Goal: Task Accomplishment & Management: Manage account settings

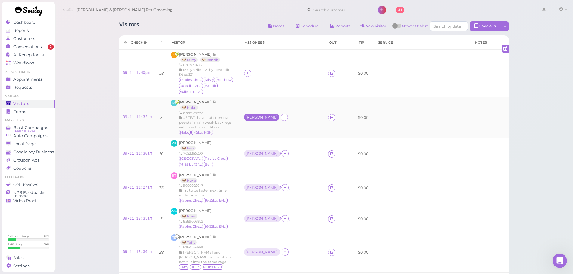
click at [256, 118] on div "[PERSON_NAME]" at bounding box center [261, 117] width 32 height 4
drag, startPoint x: 261, startPoint y: 141, endPoint x: 264, endPoint y: 150, distance: 9.7
click at [261, 141] on span "Select pets" at bounding box center [261, 143] width 21 height 7
click at [288, 90] on td at bounding box center [282, 74] width 84 height 48
click at [251, 76] on div at bounding box center [247, 73] width 7 height 7
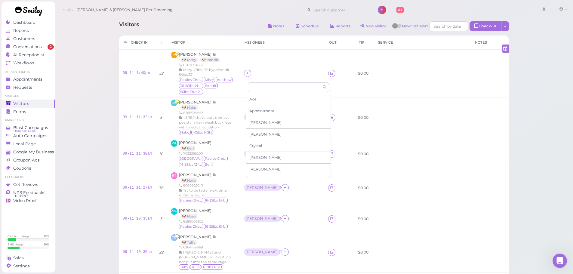
click at [264, 123] on div "[PERSON_NAME]" at bounding box center [288, 123] width 84 height 12
click at [249, 71] on icon at bounding box center [247, 73] width 4 height 5
click at [267, 88] on input at bounding box center [284, 87] width 73 height 10
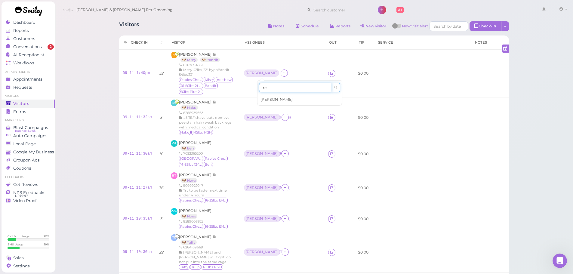
type input "re"
click at [273, 100] on span "Rebecca" at bounding box center [277, 99] width 32 height 5
click at [272, 63] on td "Asa" at bounding box center [282, 74] width 84 height 48
click at [282, 72] on div "Rebecca" at bounding box center [298, 69] width 32 height 4
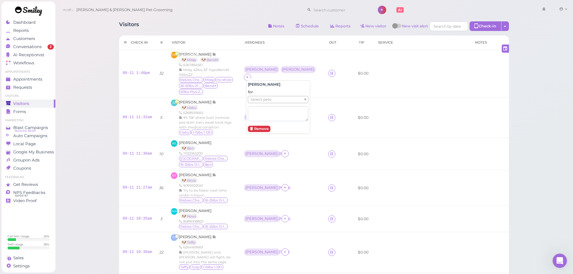
click at [276, 100] on ul "Select pets" at bounding box center [275, 99] width 55 height 7
click at [246, 57] on td "Asa Rebecca ( Missy )" at bounding box center [282, 74] width 84 height 48
click at [252, 73] on div "Asa" at bounding box center [261, 69] width 35 height 7
click at [261, 101] on span "Select pets" at bounding box center [261, 99] width 21 height 7
click at [263, 68] on td "Asa Rebecca ( Missy )" at bounding box center [282, 74] width 84 height 48
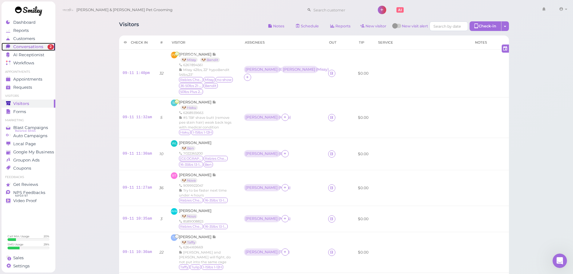
click at [34, 45] on span "Conversations" at bounding box center [28, 46] width 30 height 5
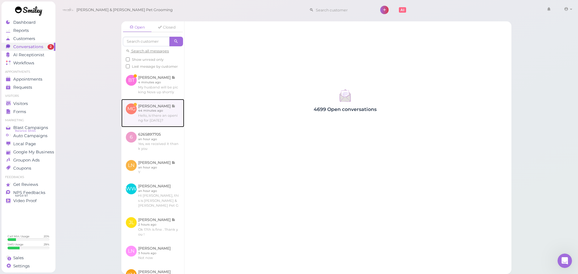
click at [159, 119] on link at bounding box center [152, 113] width 63 height 28
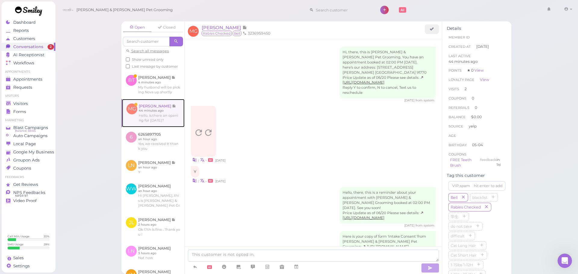
scroll to position [808, 0]
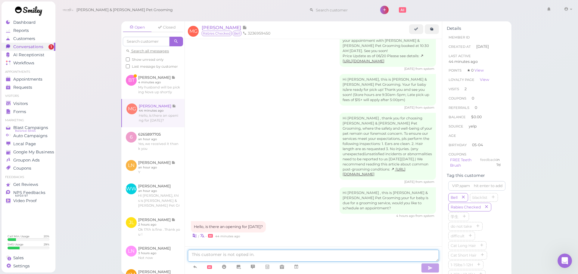
click at [281, 259] on textarea at bounding box center [313, 256] width 251 height 12
type textarea "Yes, does 9:30 on Wednesday work?"
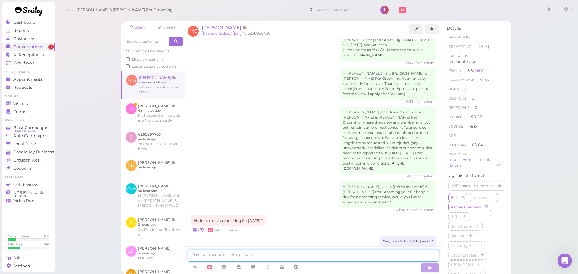
scroll to position [851, 0]
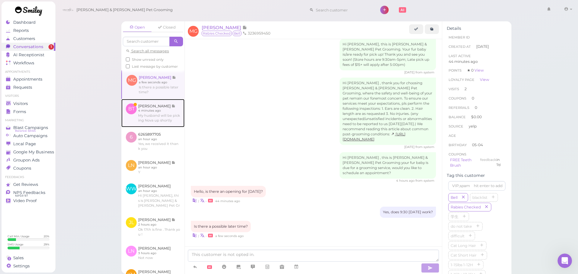
click at [139, 127] on link at bounding box center [152, 113] width 63 height 28
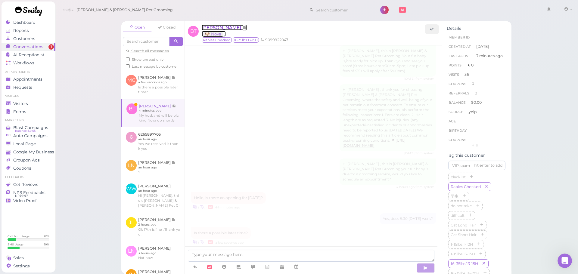
click at [216, 26] on span "Bilen Teclemariam" at bounding box center [222, 28] width 41 height 6
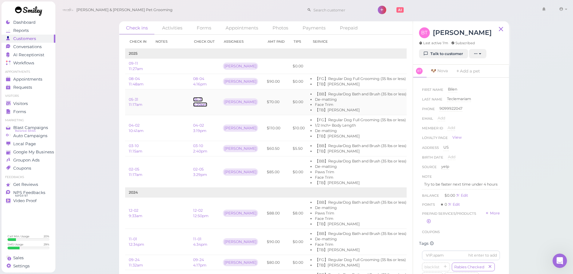
click at [204, 105] on link "05-31 4:20pm" at bounding box center [200, 102] width 14 height 10
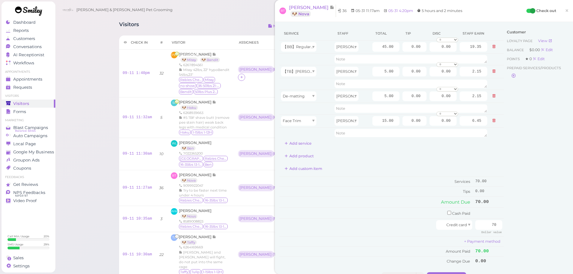
click at [508, 118] on div "Customer Loyalty page View Balance $0.00 Edit Points ★ 0 Edit Prepaid services/…" at bounding box center [536, 149] width 65 height 246
click at [33, 46] on span "Conversations" at bounding box center [28, 46] width 30 height 5
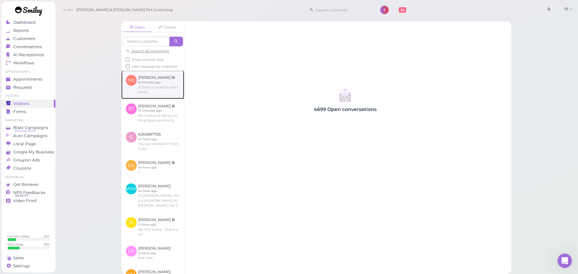
click at [156, 87] on link at bounding box center [152, 84] width 63 height 28
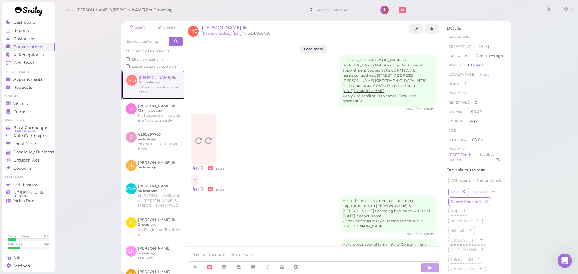
scroll to position [856, 0]
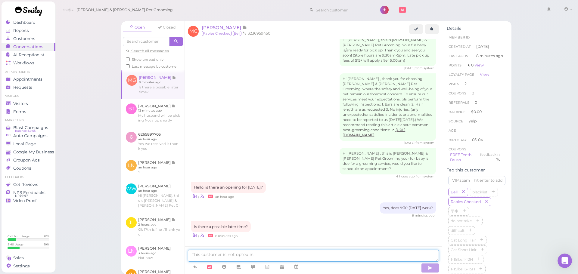
click at [248, 252] on textarea at bounding box center [313, 256] width 251 height 12
type textarea "Yes, how about 10:30 or 11?"
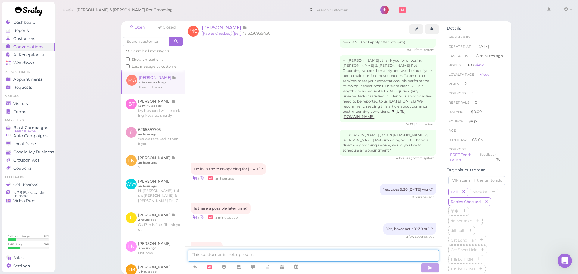
scroll to position [895, 0]
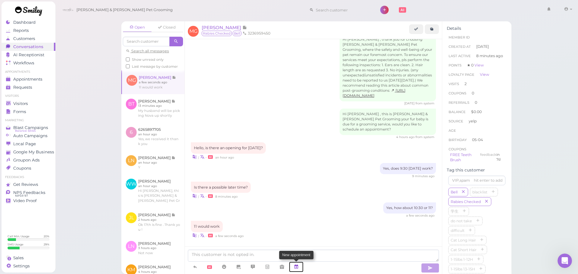
click at [298, 265] on icon at bounding box center [296, 267] width 5 height 6
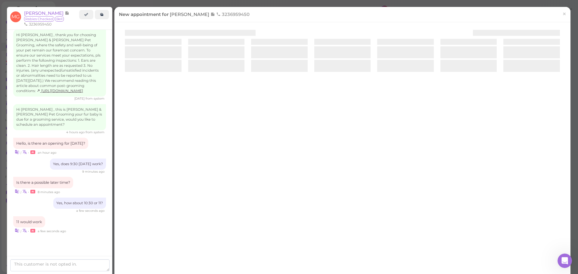
scroll to position [936, 0]
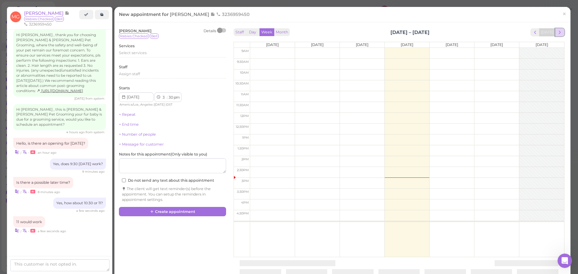
click at [557, 33] on span "next" at bounding box center [560, 32] width 6 height 6
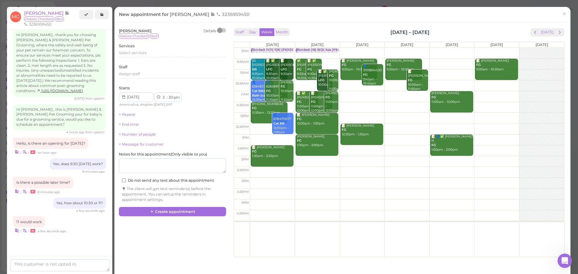
click at [353, 92] on td at bounding box center [407, 96] width 314 height 11
type input "[DATE]"
select select "11"
select select "00"
select select "am"
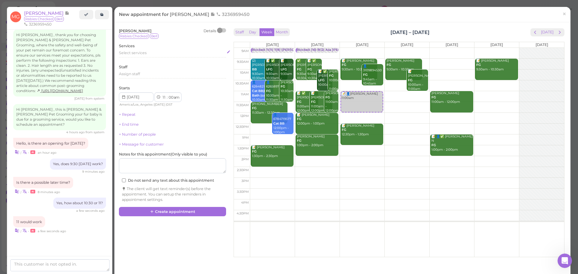
click at [140, 53] on span "Select services" at bounding box center [133, 53] width 28 height 5
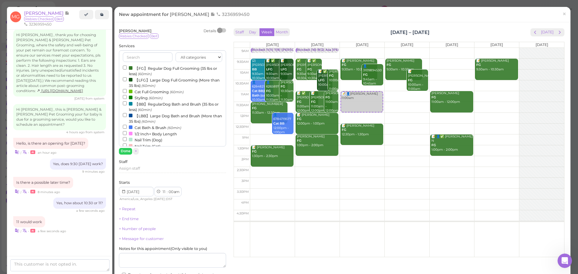
click at [134, 70] on label "【FG】Regular Dog Full Grooming (35 lbs or less) (60min)" at bounding box center [172, 71] width 99 height 12
click at [127, 69] on input "【FG】Regular Dog Full Grooming (35 lbs or less) (60min)" at bounding box center [125, 68] width 4 height 4
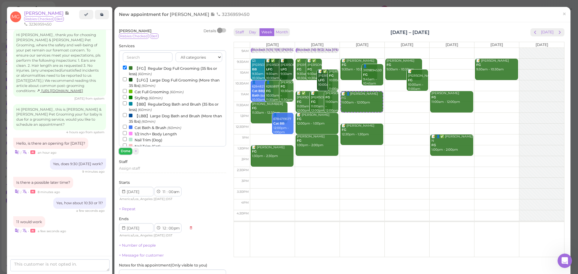
click at [124, 149] on button "Done" at bounding box center [125, 151] width 13 height 6
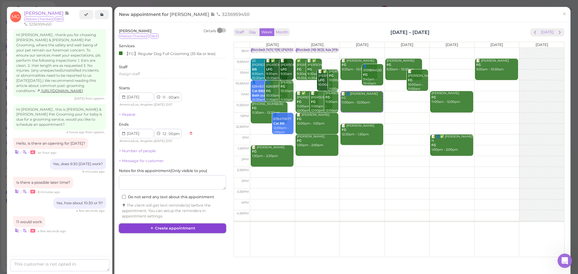
click at [174, 230] on button "Create appointment" at bounding box center [172, 229] width 107 height 10
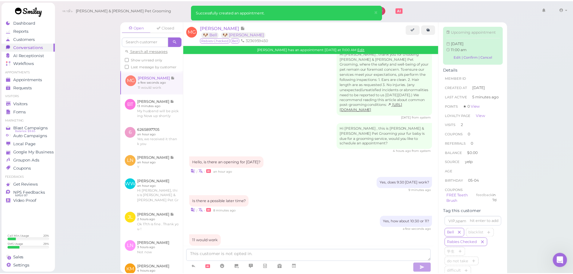
scroll to position [957, 0]
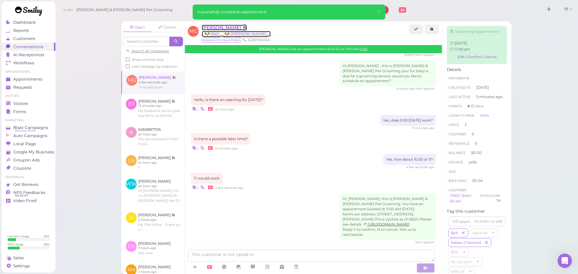
click at [222, 27] on span "[PERSON_NAME]" at bounding box center [222, 28] width 41 height 6
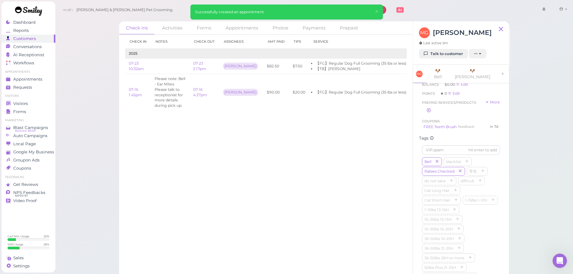
scroll to position [120, 0]
click at [18, 105] on span "Visitors" at bounding box center [21, 103] width 16 height 5
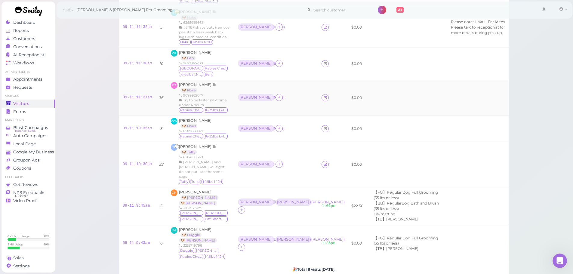
click at [285, 101] on div "Asa ( Nova )" at bounding box center [276, 98] width 76 height 8
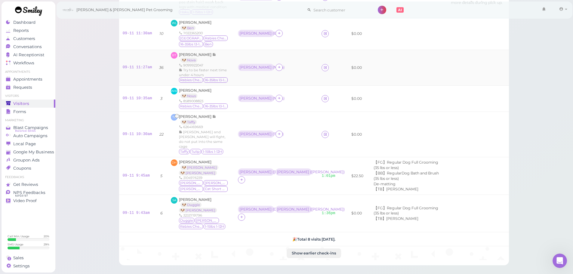
scroll to position [150, 0]
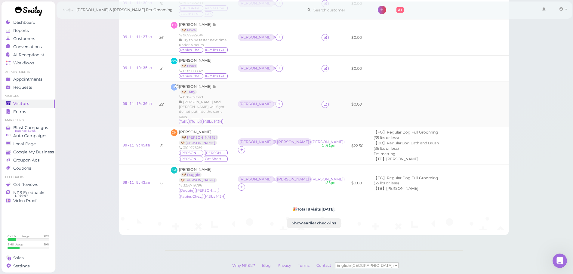
click at [133, 102] on div "09-11 10:30am" at bounding box center [137, 104] width 29 height 5
click at [135, 102] on link "09-11 10:30am" at bounding box center [137, 104] width 29 height 4
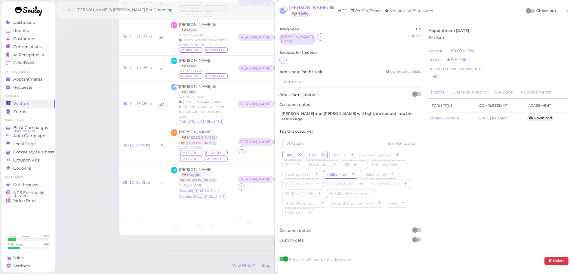
click at [287, 61] on div at bounding box center [350, 61] width 142 height 8
click at [285, 60] on icon at bounding box center [283, 60] width 4 height 5
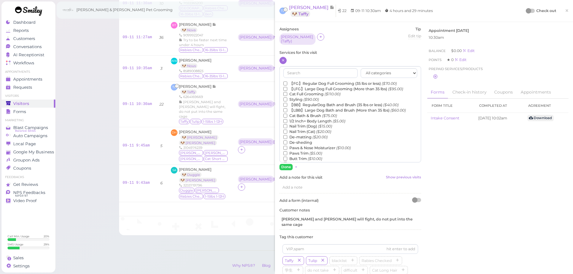
click at [304, 81] on label "【FG】Regular Dog Full Grooming (35 lbs or less) ($70.00)" at bounding box center [339, 83] width 113 height 5
click at [287, 82] on input "【FG】Regular Dog Full Grooming (35 lbs or less) ($70.00)" at bounding box center [285, 84] width 4 height 4
click at [286, 164] on button "Done" at bounding box center [285, 167] width 13 height 6
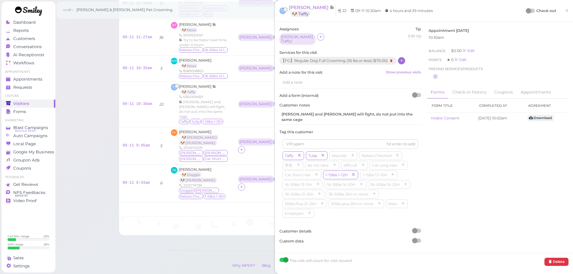
click at [528, 10] on div at bounding box center [530, 11] width 8 height 4
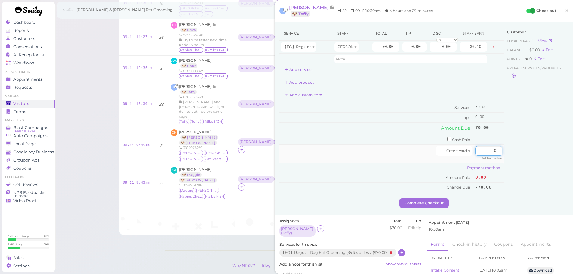
drag, startPoint x: 482, startPoint y: 153, endPoint x: 470, endPoint y: 152, distance: 12.1
click at [482, 153] on input "0" at bounding box center [488, 151] width 27 height 10
type input "70"
click at [447, 140] on input "checkbox" at bounding box center [449, 139] width 4 height 4
checkbox input "true"
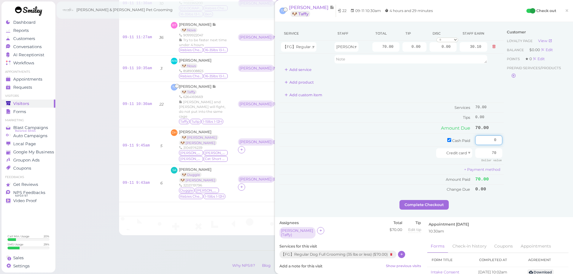
drag, startPoint x: 484, startPoint y: 138, endPoint x: 545, endPoint y: 148, distance: 62.2
click at [545, 148] on div "Service Staff Total Tip Disc Staff earn 【FG】Regular Dog Full Grooming (35 lbs o…" at bounding box center [423, 113] width 289 height 174
type input "7"
drag, startPoint x: 518, startPoint y: 120, endPoint x: 474, endPoint y: 82, distance: 57.4
click at [518, 120] on div "Customer Loyalty page View Balance $0.00 Edit Points ★ 0 Edit Prepaid services/…" at bounding box center [536, 113] width 65 height 174
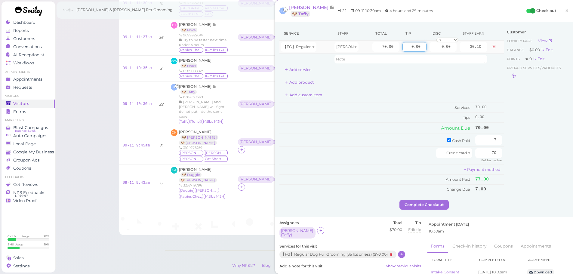
drag, startPoint x: 403, startPoint y: 48, endPoint x: 487, endPoint y: 50, distance: 84.0
click at [487, 50] on tr "【FG】Regular Dog Full Grooming (35 lbs or less) Rebecca 70.00 0.00 0.00 0 10% of…" at bounding box center [391, 47] width 224 height 13
type input "7"
click at [382, 136] on td "Cash Paid" at bounding box center [376, 140] width 194 height 13
click at [424, 204] on button "Complete Checkout" at bounding box center [424, 205] width 49 height 10
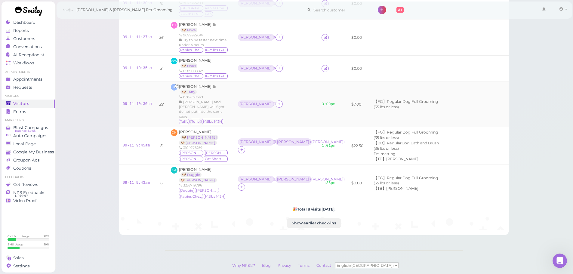
scroll to position [120, 0]
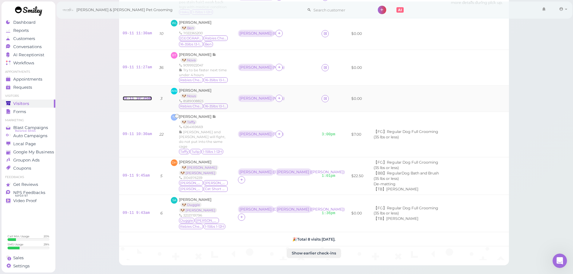
click at [132, 98] on link "09-11 10:35am" at bounding box center [137, 98] width 29 height 4
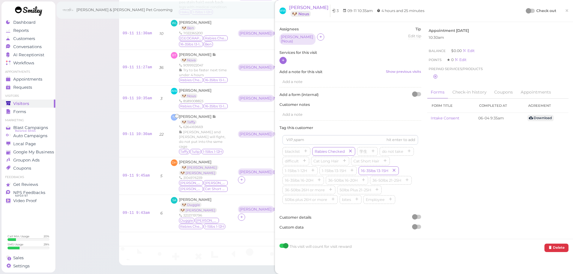
click at [284, 58] on icon at bounding box center [283, 60] width 4 height 5
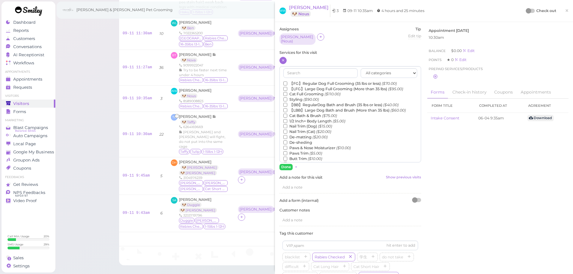
click at [317, 102] on label "【BB】RegularDog Bath and Brush (35 lbs or less) ($40.00)" at bounding box center [340, 104] width 115 height 5
click at [287, 103] on input "【BB】RegularDog Bath and Brush (35 lbs or less) ($40.00)" at bounding box center [285, 105] width 4 height 4
click at [297, 140] on label "De-sheding" at bounding box center [297, 142] width 29 height 5
click at [287, 140] on input "De-sheding" at bounding box center [285, 142] width 4 height 4
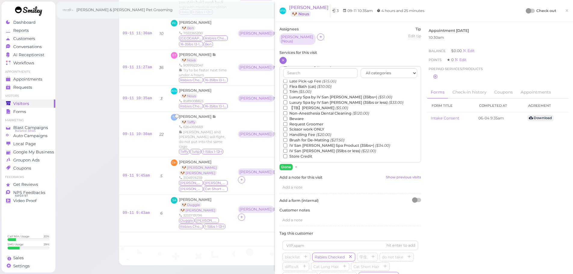
click at [302, 105] on label "【TB】Teeth Brushing ($5.00)" at bounding box center [315, 107] width 65 height 5
click at [287, 106] on input "【TB】Teeth Brushing ($5.00)" at bounding box center [285, 108] width 4 height 4
click at [284, 164] on button "Done" at bounding box center [285, 167] width 13 height 6
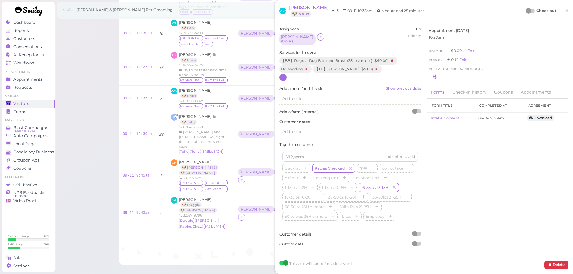
click at [527, 11] on div at bounding box center [530, 11] width 8 height 4
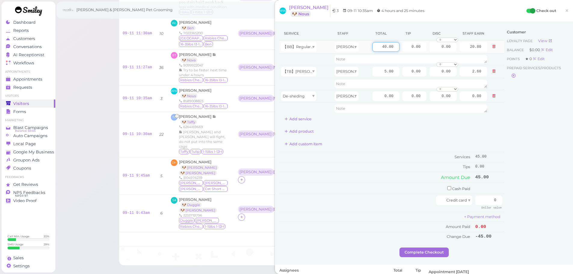
click at [374, 46] on input "40.00" at bounding box center [385, 47] width 27 height 10
type input "55.00"
type input "28.60"
click at [391, 128] on div "Add product" at bounding box center [391, 132] width 224 height 10
click at [374, 97] on input "0.00" at bounding box center [385, 96] width 27 height 10
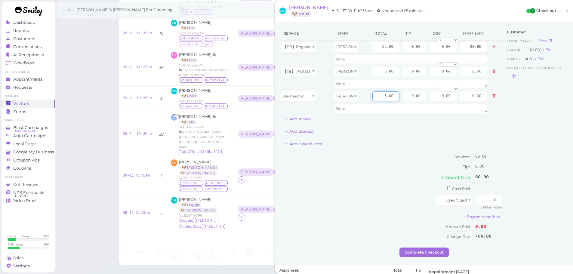
type input "5.00"
type input "2.60"
click at [389, 134] on div "Add product" at bounding box center [391, 132] width 224 height 10
drag, startPoint x: 402, startPoint y: 48, endPoint x: 521, endPoint y: 96, distance: 128.8
click at [508, 63] on div "Service Staff Total Tip Disc Staff earn 【BB】RegularDog Bath and Brush (35 lbs o…" at bounding box center [423, 136] width 289 height 221
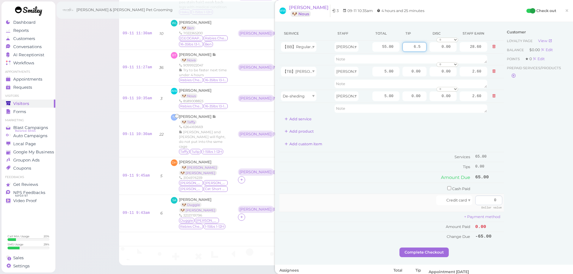
type input "6.5"
drag, startPoint x: 477, startPoint y: 199, endPoint x: 541, endPoint y: 201, distance: 63.2
click at [542, 201] on div "Service Staff Total Tip Disc Staff earn 【BB】RegularDog Bath and Brush (35 lbs o…" at bounding box center [423, 136] width 289 height 221
click at [528, 202] on div "Customer Loyalty page View Balance $0.00 Edit Points ★ 0 Edit Prepaid services/…" at bounding box center [536, 136] width 65 height 221
click at [491, 203] on input "71" at bounding box center [488, 201] width 27 height 10
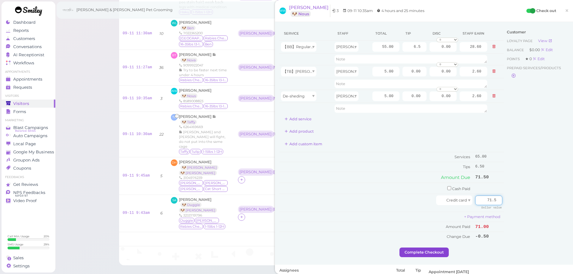
type input "71.5"
click at [436, 250] on button "Complete Checkout" at bounding box center [424, 253] width 49 height 10
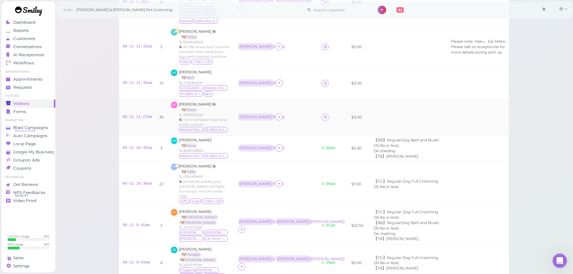
scroll to position [60, 0]
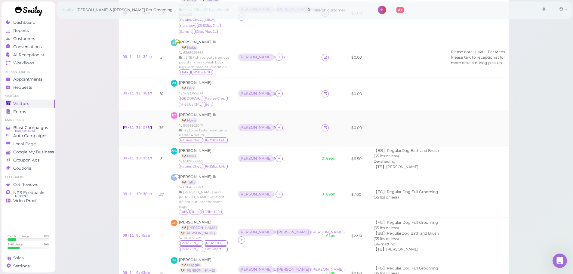
click at [133, 128] on link "09-11 11:27am" at bounding box center [137, 127] width 29 height 4
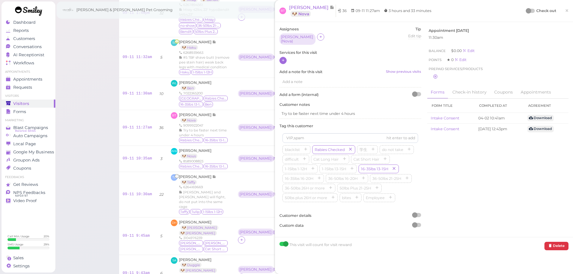
click at [281, 58] on icon at bounding box center [283, 60] width 4 height 5
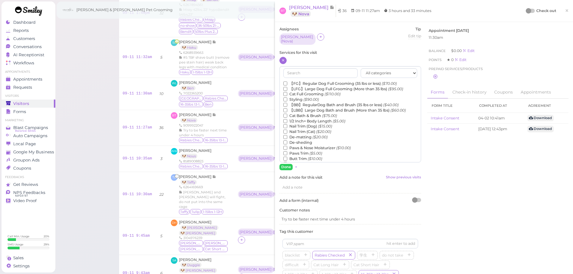
click at [307, 102] on label "【BB】RegularDog Bath and Brush (35 lbs or less) ($40.00)" at bounding box center [340, 104] width 115 height 5
click at [287, 103] on input "【BB】RegularDog Bath and Brush (35 lbs or less) ($40.00)" at bounding box center [285, 105] width 4 height 4
click at [302, 151] on label "Paws Trim ($5.00)" at bounding box center [302, 153] width 39 height 5
click at [287, 151] on input "Paws Trim ($5.00)" at bounding box center [285, 153] width 4 height 4
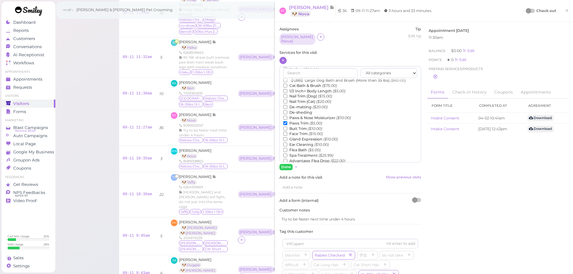
click at [301, 131] on label "Face Trim ($15.00)" at bounding box center [302, 133] width 39 height 5
click at [287, 132] on input "Face Trim ($15.00)" at bounding box center [285, 134] width 4 height 4
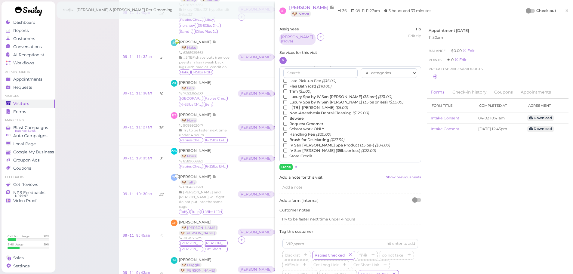
click at [295, 107] on label "【TB】Teeth Brushing ($5.00)" at bounding box center [315, 107] width 65 height 5
click at [287, 107] on input "【TB】Teeth Brushing ($5.00)" at bounding box center [285, 108] width 4 height 4
click at [285, 165] on button "Done" at bounding box center [285, 167] width 13 height 6
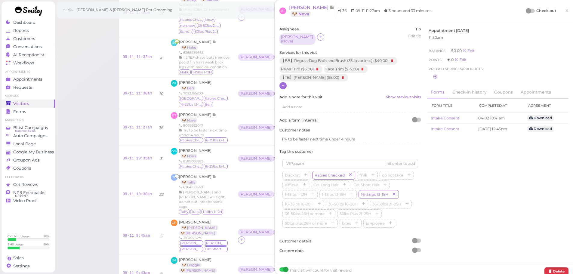
click at [526, 11] on div at bounding box center [528, 10] width 5 height 5
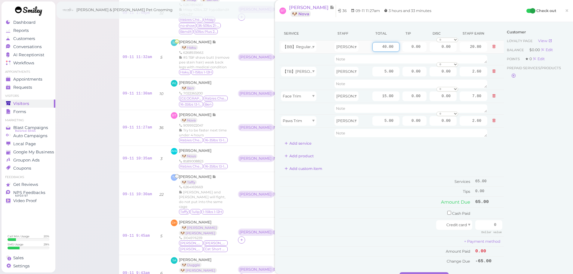
click at [372, 46] on input "40.00" at bounding box center [385, 47] width 27 height 10
type input "55.00"
type input "28.60"
click at [372, 166] on div "Add custom item" at bounding box center [391, 169] width 224 height 10
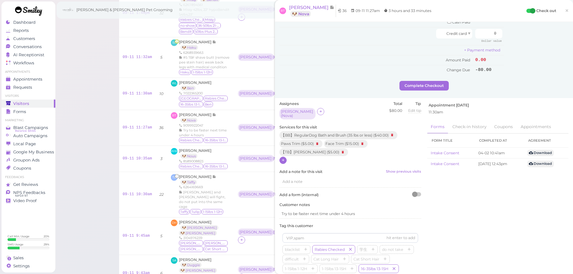
scroll to position [241, 0]
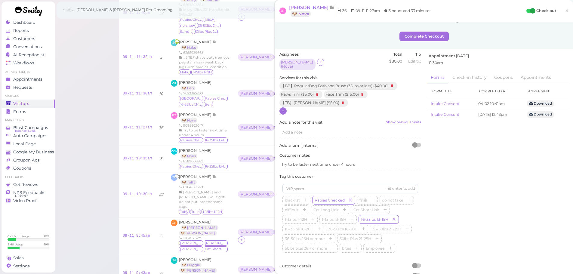
click at [284, 109] on icon at bounding box center [283, 111] width 4 height 5
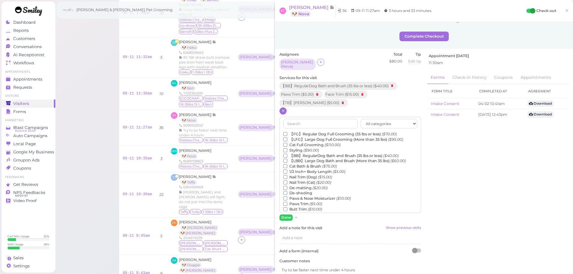
click at [299, 185] on label "De-matting ($20.00)" at bounding box center [305, 187] width 44 height 5
click at [287, 186] on input "De-matting ($20.00)" at bounding box center [285, 188] width 4 height 4
click at [286, 216] on button "Done" at bounding box center [285, 218] width 13 height 6
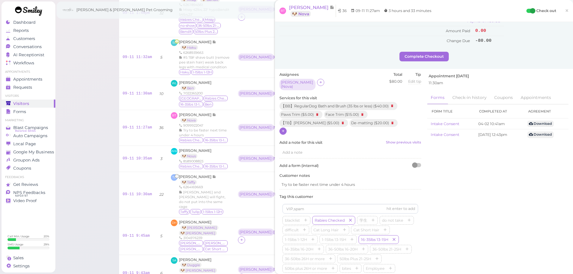
scroll to position [90, 0]
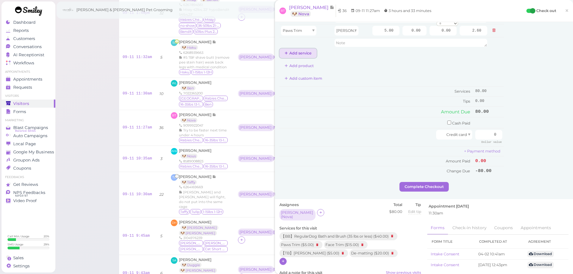
click at [294, 49] on button "Add service" at bounding box center [297, 53] width 37 height 10
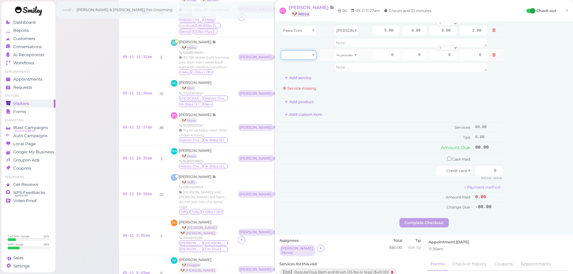
click at [296, 56] on div at bounding box center [299, 55] width 36 height 10
type input "20.00"
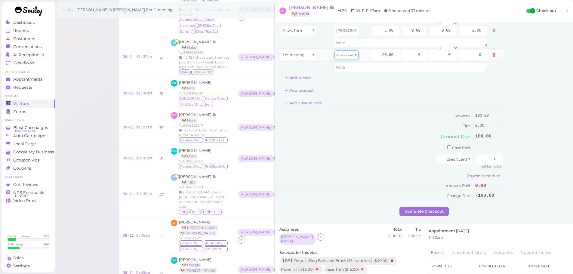
click at [344, 53] on span "No provider" at bounding box center [344, 55] width 17 height 5
type input "10.40"
click at [372, 57] on input "20.00" at bounding box center [385, 55] width 27 height 10
type input "5.00"
type input "2.60"
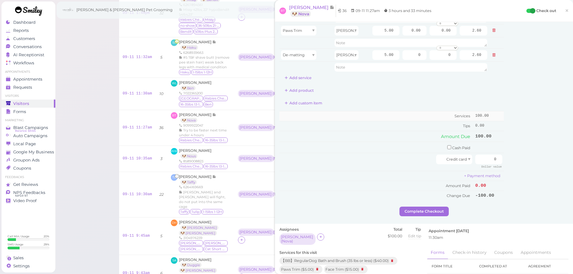
click at [375, 112] on td "Services" at bounding box center [376, 116] width 194 height 10
drag, startPoint x: 482, startPoint y: 161, endPoint x: 535, endPoint y: 164, distance: 53.3
click at [523, 159] on div "Service Staff Total Tip Disc Staff earn 【BB】RegularDog Bath and Brush (35 lbs o…" at bounding box center [423, 71] width 289 height 270
type input "85"
click at [535, 171] on div "Customer Loyalty page View Balance $0.00 Edit Points ★ 0 Edit Prepaid services/…" at bounding box center [536, 71] width 65 height 270
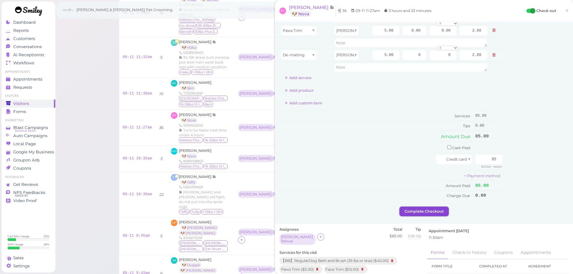
click at [438, 208] on button "Complete Checkout" at bounding box center [424, 212] width 49 height 10
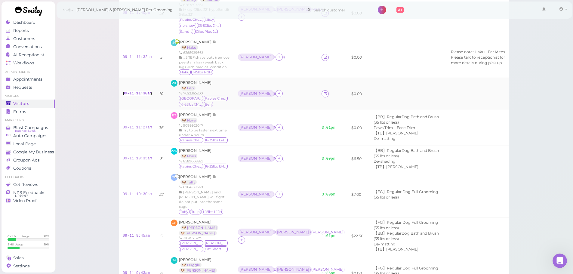
click at [143, 94] on link "09-11 11:30am" at bounding box center [137, 93] width 29 height 4
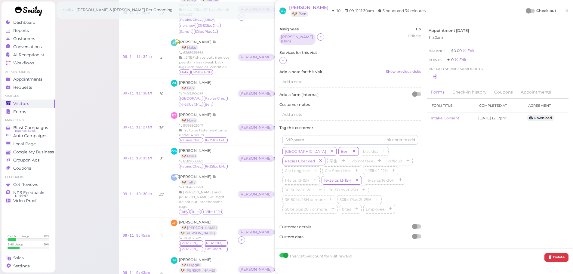
click at [277, 57] on div "Assignees Asa ( Ben ) Tip Edit tip 0 Services for this visit Add a note for thi…" at bounding box center [350, 135] width 148 height 218
click at [283, 63] on div "Assignees Asa ( Ben ) Tip Edit tip 0 Services for this visit Add a note for thi…" at bounding box center [350, 135] width 148 height 218
drag, startPoint x: 283, startPoint y: 58, endPoint x: 286, endPoint y: 63, distance: 5.9
click at [284, 61] on icon at bounding box center [283, 60] width 4 height 5
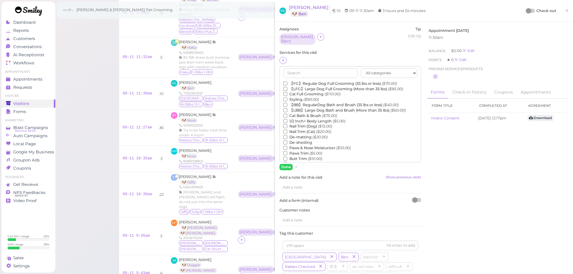
click at [297, 81] on label "【FG】Regular Dog Full Grooming (35 lbs or less) ($70.00)" at bounding box center [339, 83] width 113 height 5
click at [287, 82] on input "【FG】Regular Dog Full Grooming (35 lbs or less) ($70.00)" at bounding box center [285, 84] width 4 height 4
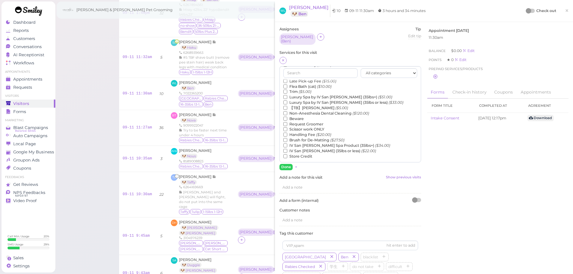
click at [317, 105] on label "【TB】Teeth Brushing ($5.00)" at bounding box center [315, 107] width 65 height 5
click at [287, 106] on input "【TB】Teeth Brushing ($5.00)" at bounding box center [285, 108] width 4 height 4
click at [286, 165] on button "Done" at bounding box center [285, 167] width 13 height 6
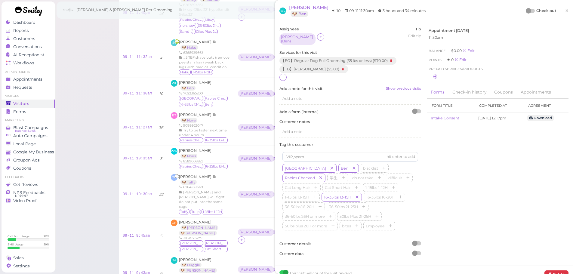
click at [527, 11] on div at bounding box center [530, 11] width 8 height 4
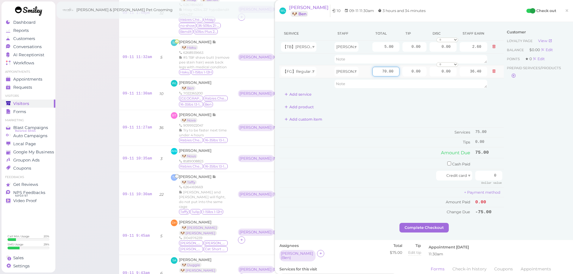
click at [374, 73] on input "70.00" at bounding box center [385, 72] width 27 height 10
type input "80.00"
type input "41.60"
drag, startPoint x: 408, startPoint y: 74, endPoint x: 475, endPoint y: 127, distance: 85.5
click at [472, 81] on tbody "【TB】Teeth Brushing Asa 5.00 0.00 0.00 0 10% off 15% off 20% off 25% off 30% off…" at bounding box center [391, 65] width 224 height 49
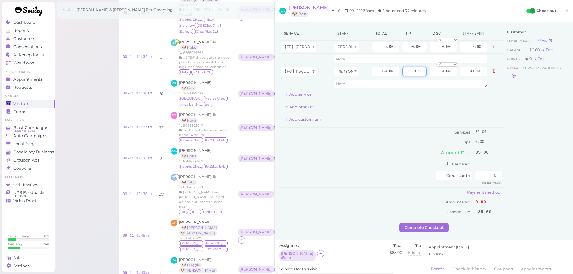
type input "8.5"
click at [514, 136] on div "Customer Loyalty page View Balance $0.00 Edit Points ★ 0 Edit Prepaid services/…" at bounding box center [536, 124] width 65 height 196
drag, startPoint x: 478, startPoint y: 174, endPoint x: 560, endPoint y: 181, distance: 82.1
click at [560, 181] on div "Service Staff Total Tip Disc Staff earn 【TB】Teeth Brushing Asa 5.00 0.00 0.00 0…" at bounding box center [423, 124] width 289 height 196
type input "93.5"
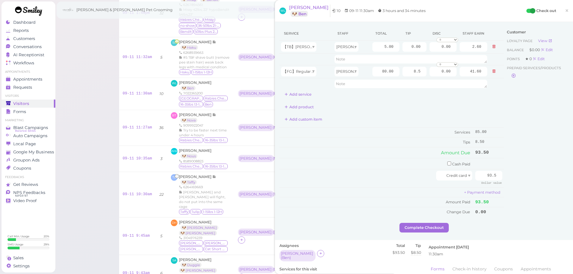
click at [545, 180] on div "Customer Loyalty page View Balance $0.00 Edit Points ★ 0 Edit Prepaid services/…" at bounding box center [536, 124] width 65 height 196
click at [405, 228] on button "Complete Checkout" at bounding box center [424, 228] width 49 height 10
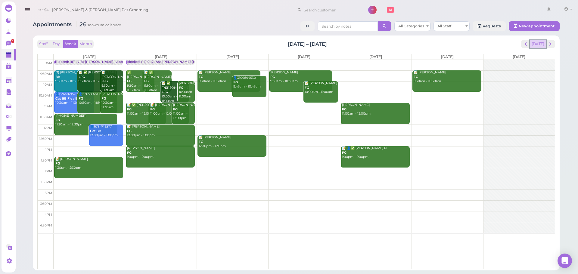
click at [544, 44] on button "[DATE]" at bounding box center [538, 44] width 16 height 8
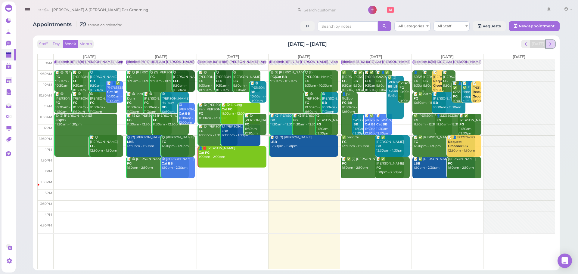
click at [548, 42] on span "next" at bounding box center [550, 44] width 6 height 6
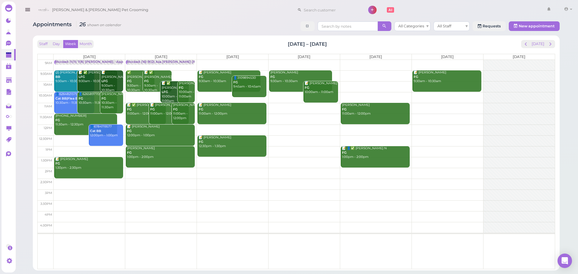
click at [233, 126] on td at bounding box center [304, 130] width 501 height 11
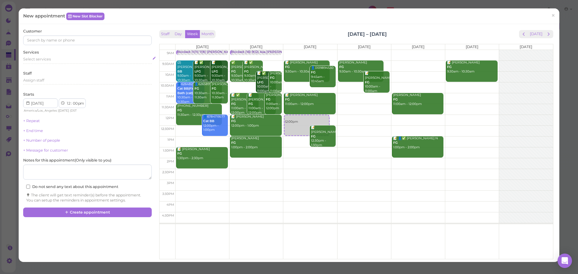
click at [61, 61] on div "Select services" at bounding box center [87, 59] width 128 height 5
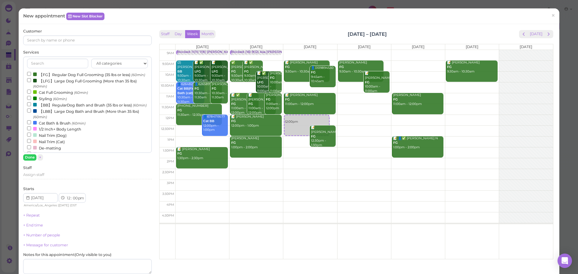
click at [56, 78] on label "【FG】Regular Dog Full Grooming (35 lbs or less) (60min)" at bounding box center [86, 74] width 118 height 6
click at [31, 76] on input "【FG】Regular Dog Full Grooming (35 lbs or less) (60min)" at bounding box center [29, 74] width 4 height 4
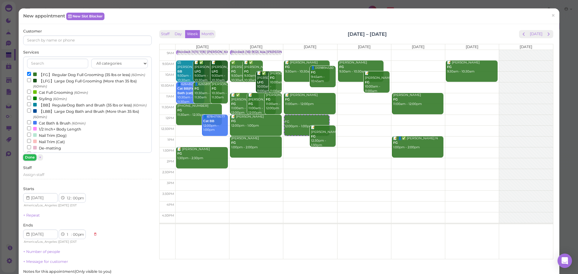
click at [31, 158] on button "Done" at bounding box center [29, 157] width 13 height 6
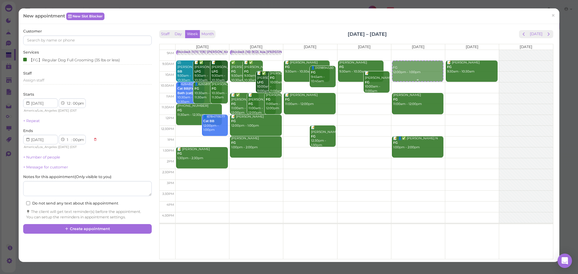
drag, startPoint x: 284, startPoint y: 125, endPoint x: 410, endPoint y: 76, distance: 135.0
click at [410, 50] on tr "Blocked: 11(11) 7(8) [PERSON_NAME] • Appointment (2) [PERSON_NAME] BB 9:30am - …" at bounding box center [355, 50] width 393 height 0
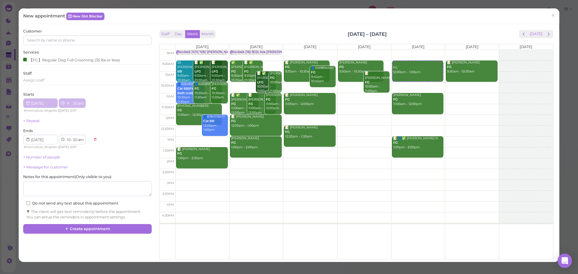
type input "[DATE]"
select select "9"
select select "30"
select select "am"
type input "[DATE]"
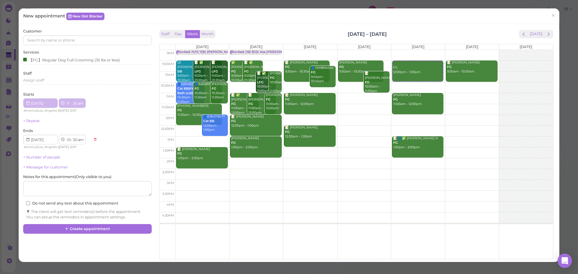
select select "10"
select select "30"
select select "am"
click at [109, 38] on input at bounding box center [87, 41] width 128 height 10
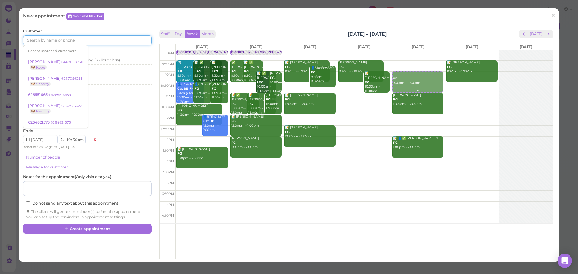
drag, startPoint x: 405, startPoint y: 67, endPoint x: 402, endPoint y: 82, distance: 15.3
click at [402, 50] on div "FG 9:30am - 10:30am FG 9:30am - 10:30am [PERSON_NAME] FG 11:00am - 12:00pm 📝 👤✅…" at bounding box center [418, 50] width 54 height 0
select select "10"
select select "00"
select select "11"
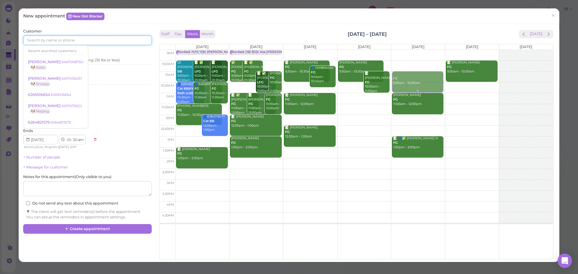
select select "00"
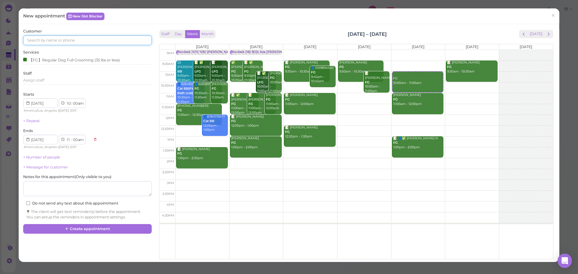
click at [76, 44] on input at bounding box center [87, 41] width 128 height 10
type input "6263534567"
click at [74, 50] on small "6263534567" at bounding box center [76, 51] width 21 height 4
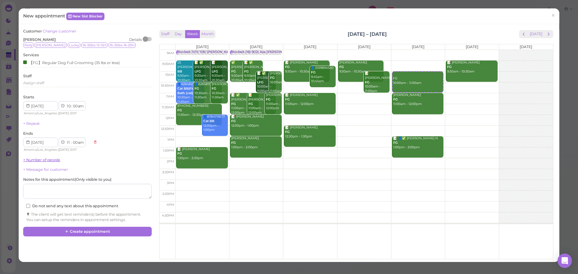
click at [36, 160] on link "+ Number of people" at bounding box center [41, 160] width 37 height 5
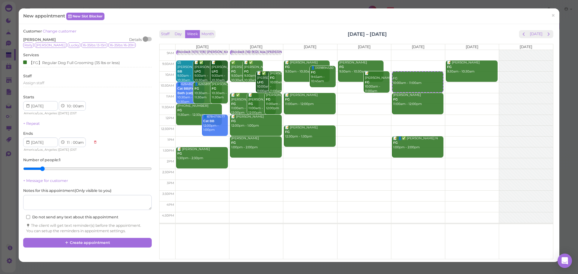
type input "2"
click at [40, 169] on input "range" at bounding box center [87, 169] width 128 height 10
click at [131, 247] on button "Create appointment" at bounding box center [87, 243] width 128 height 10
